Goal: Task Accomplishment & Management: Complete application form

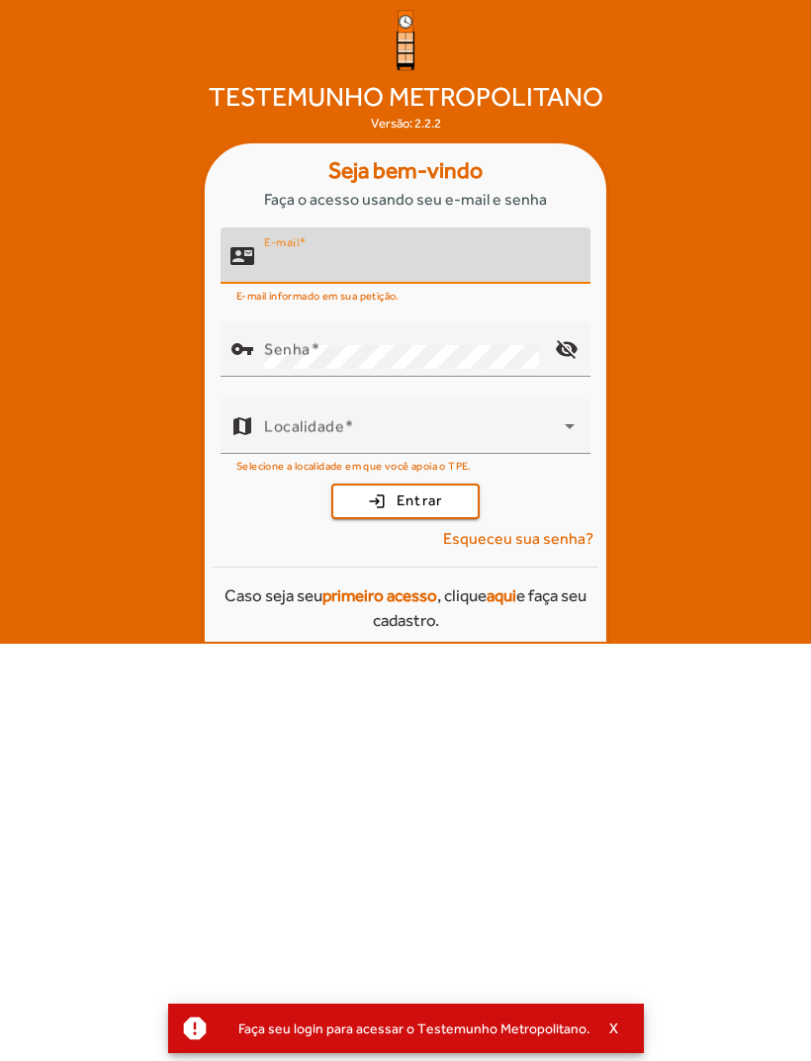
scroll to position [312, 0]
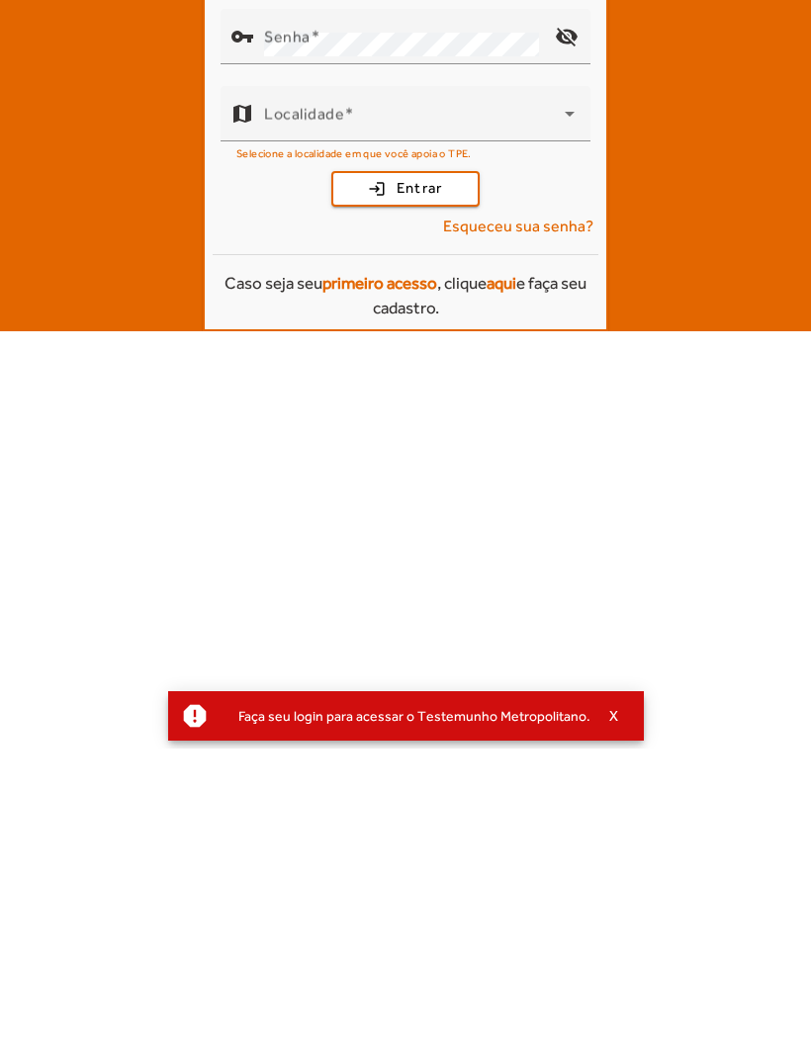
click at [674, 578] on body "home Página inicial work_history Lista de espera edit_calendar Agendar horário …" at bounding box center [405, 530] width 811 height 1061
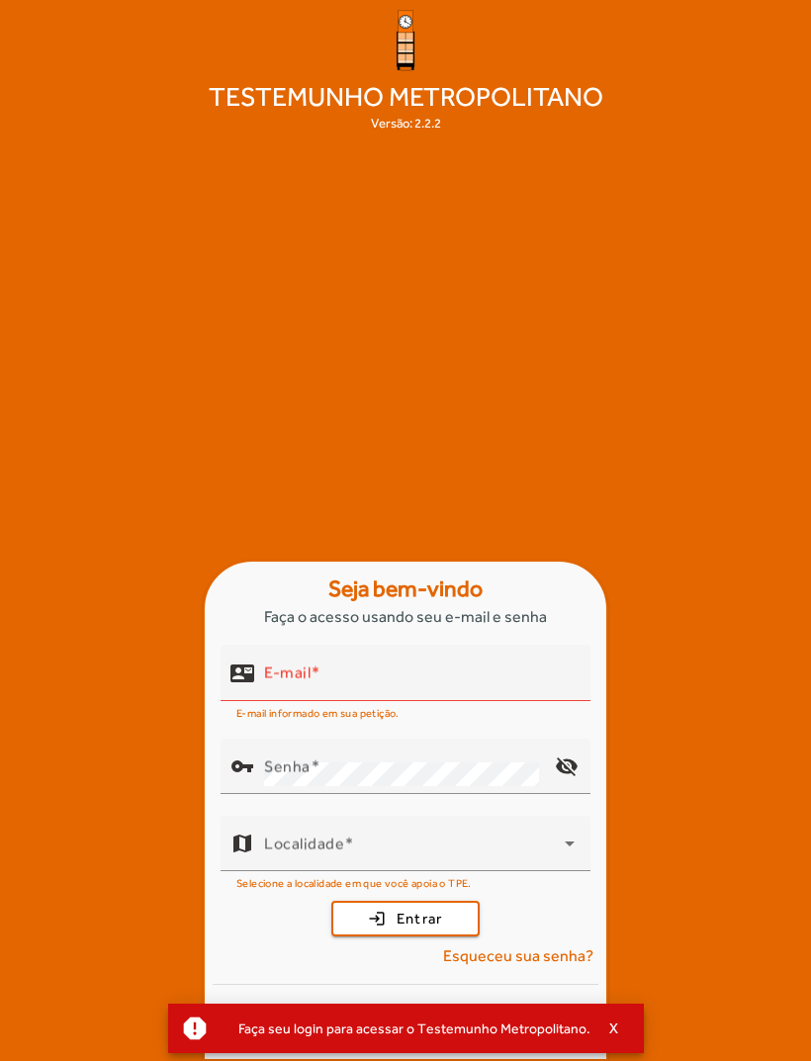
click at [469, 693] on input "E-mail" at bounding box center [419, 681] width 310 height 24
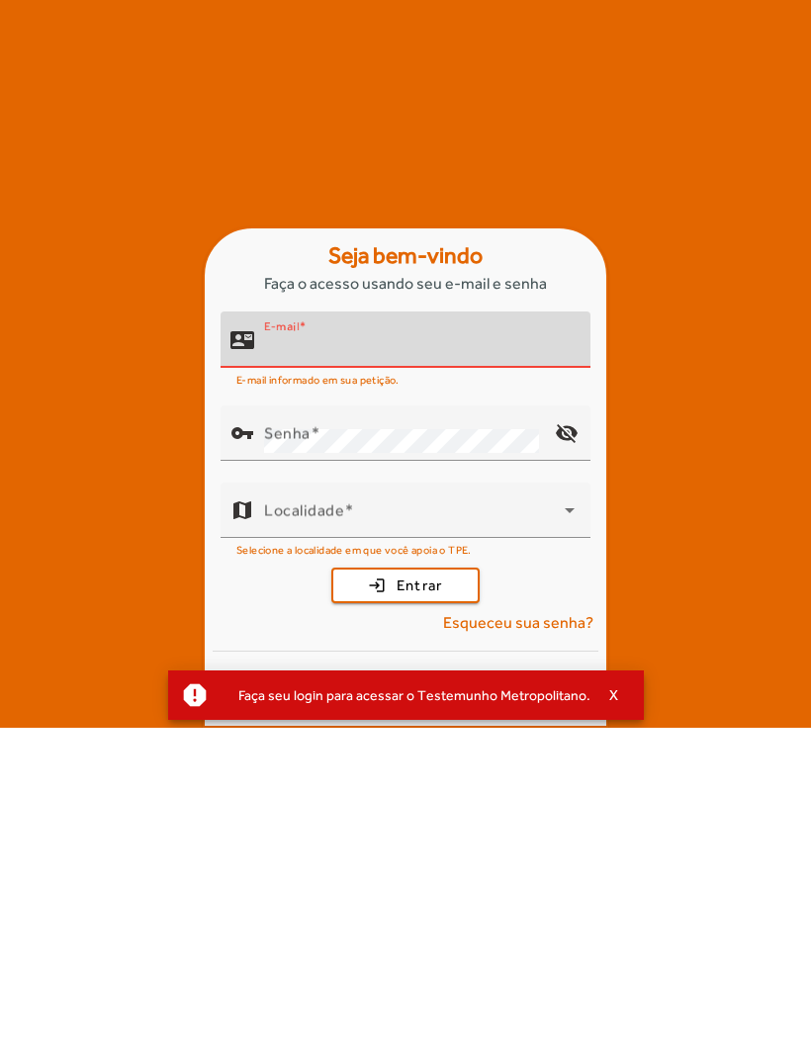
scroll to position [0, 0]
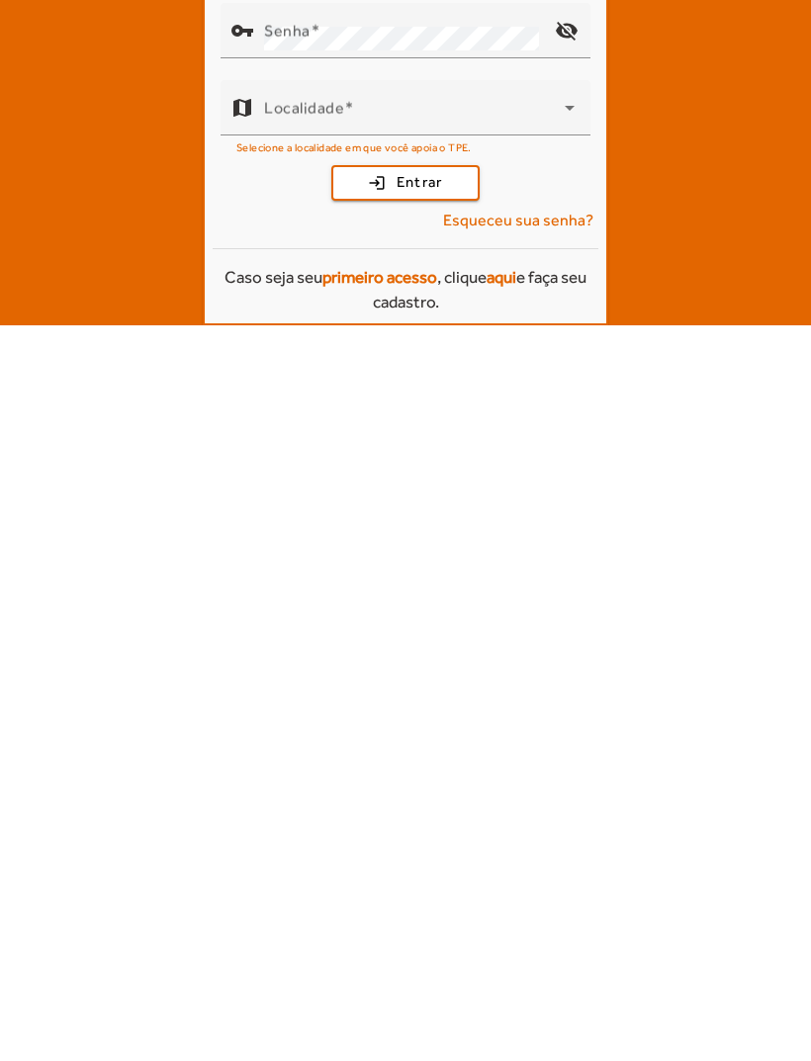
click at [756, 236] on div "Testemunho Metropolitano Versão: 2.2.2 Seja bem-vindo Faça o acesso usando seu …" at bounding box center [405, 322] width 811 height 644
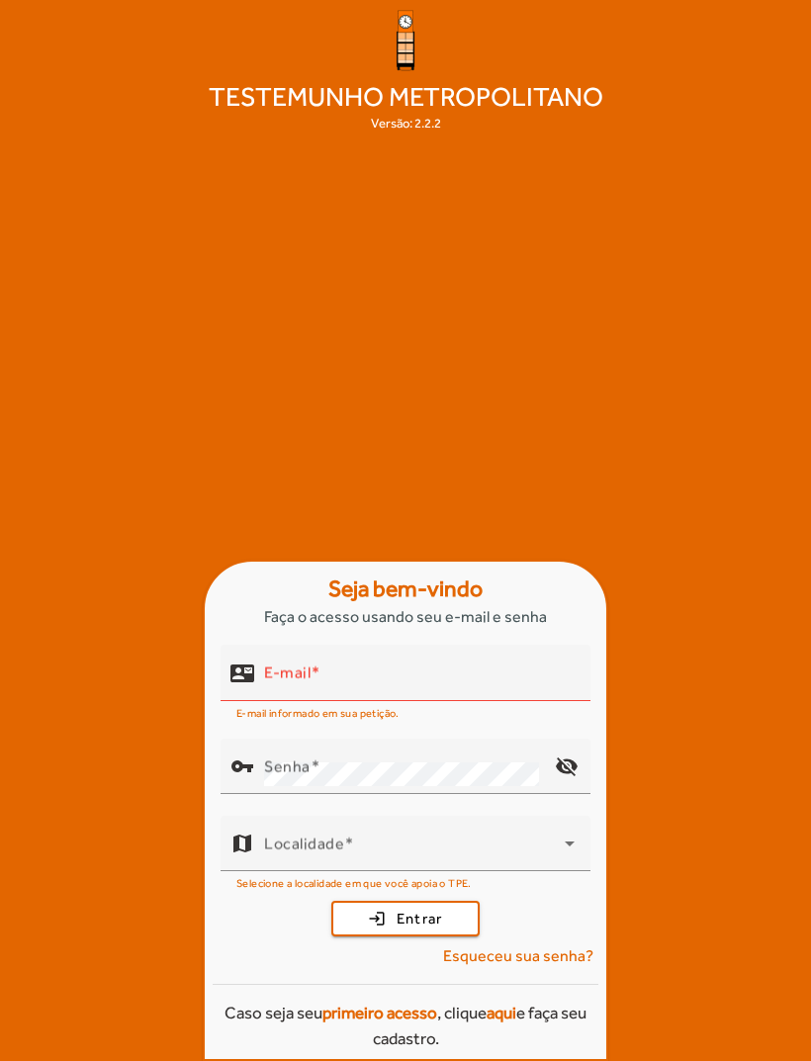
click at [397, 693] on input "E-mail" at bounding box center [419, 681] width 310 height 24
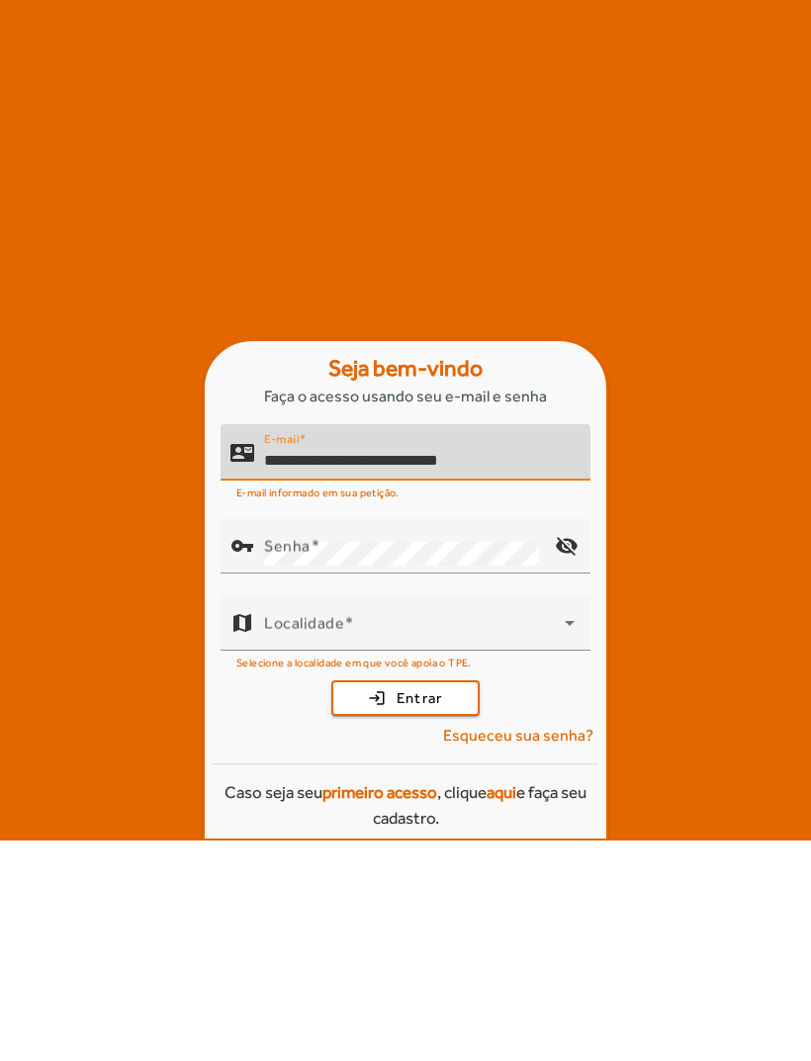
type input "**********"
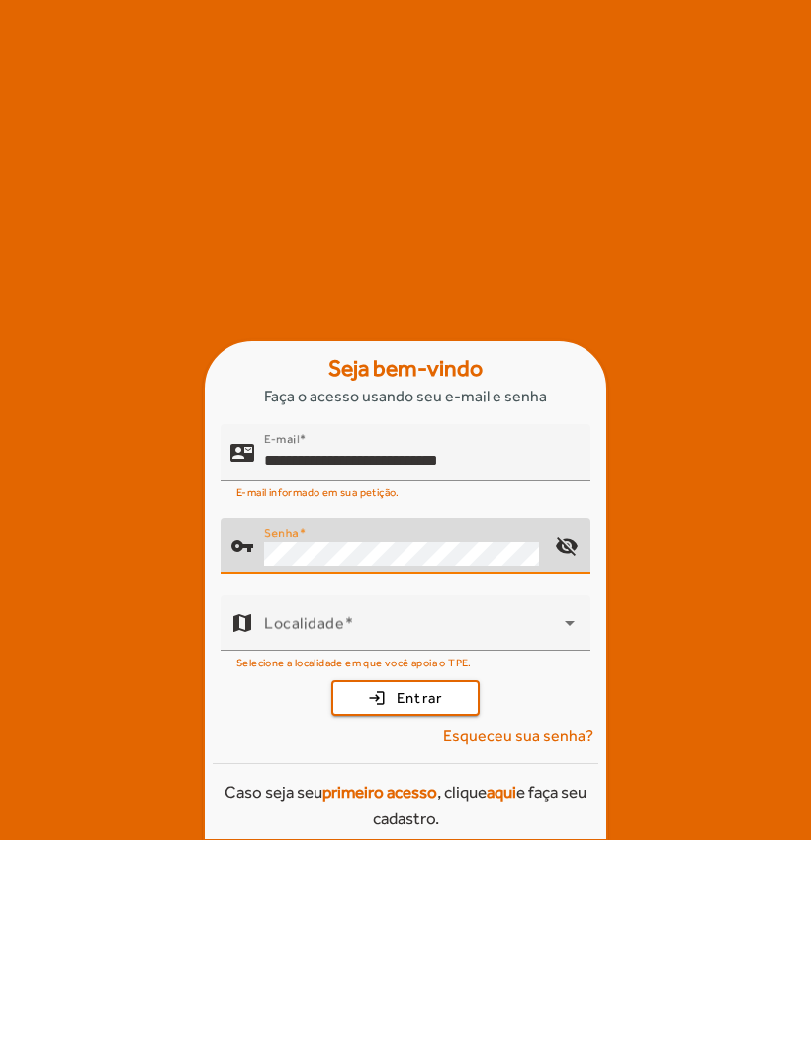
click at [416, 839] on span at bounding box center [414, 851] width 301 height 24
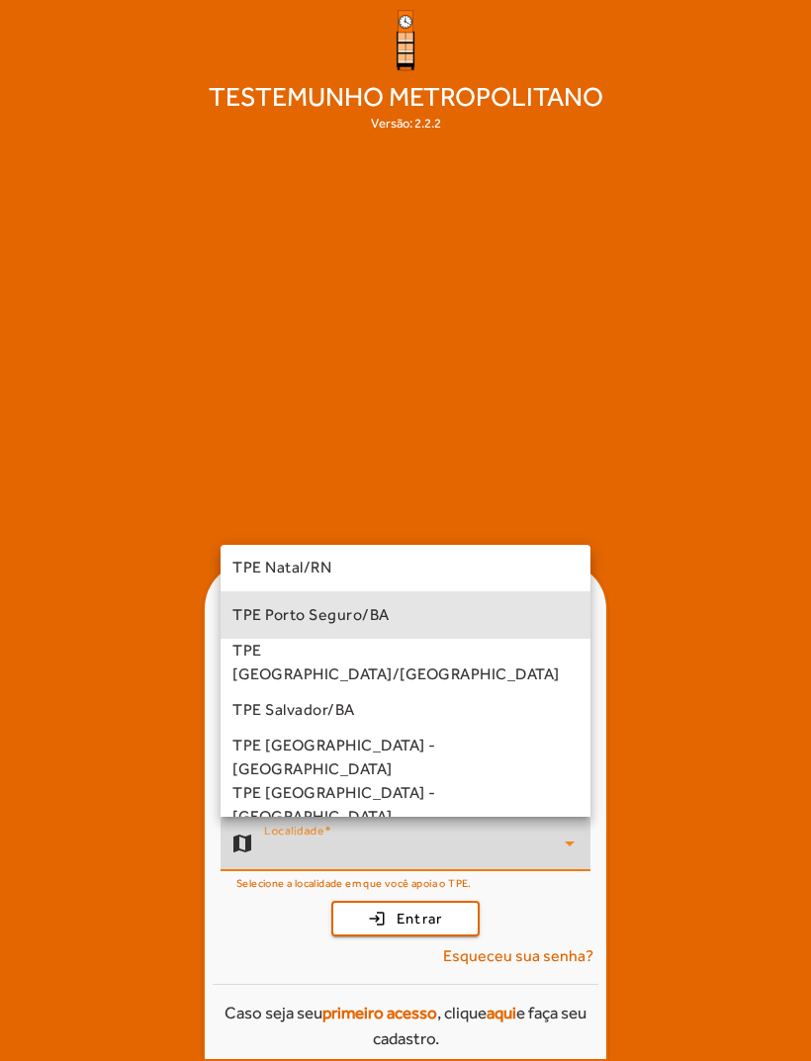
scroll to position [360, 0]
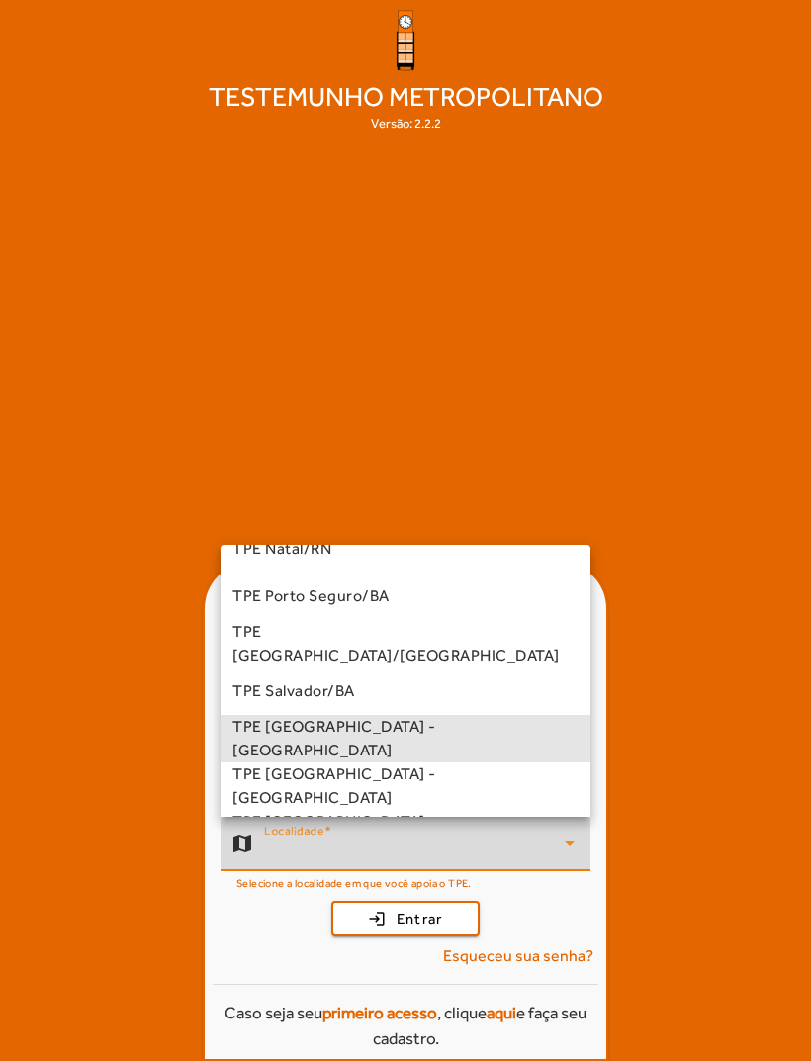
click at [415, 729] on mat-option "TPE [GEOGRAPHIC_DATA] - [GEOGRAPHIC_DATA]" at bounding box center [405, 738] width 370 height 47
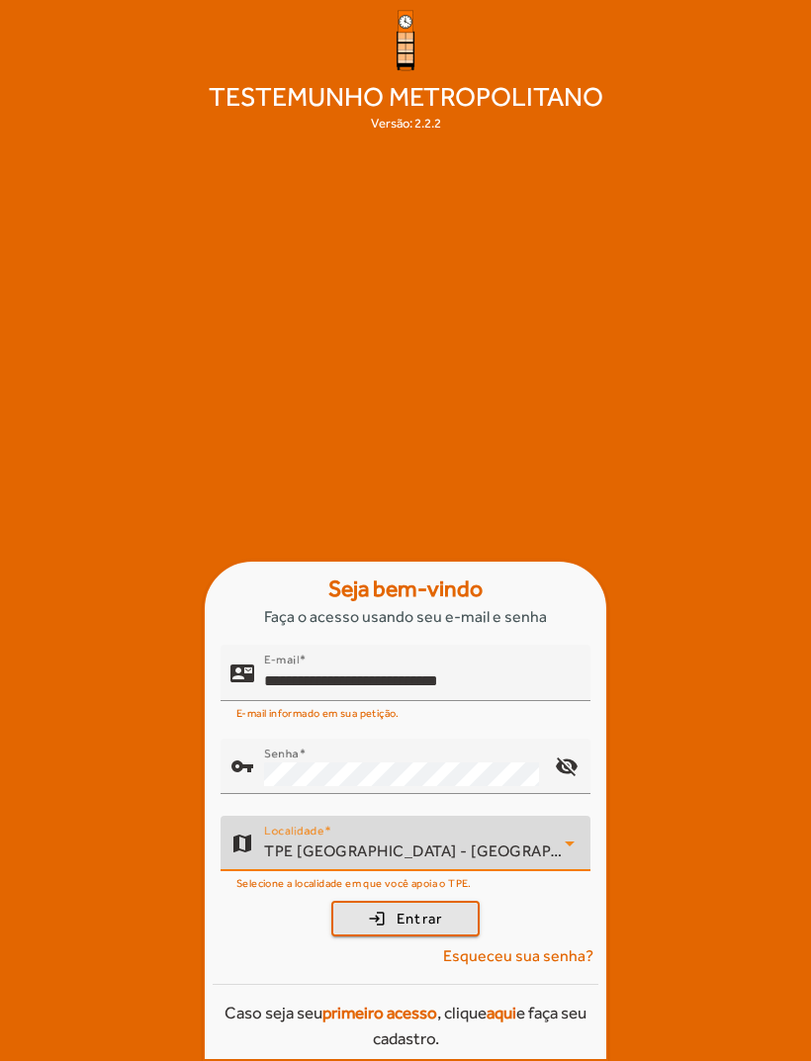
click at [445, 914] on span "submit" at bounding box center [405, 918] width 144 height 47
